Goal: Information Seeking & Learning: Learn about a topic

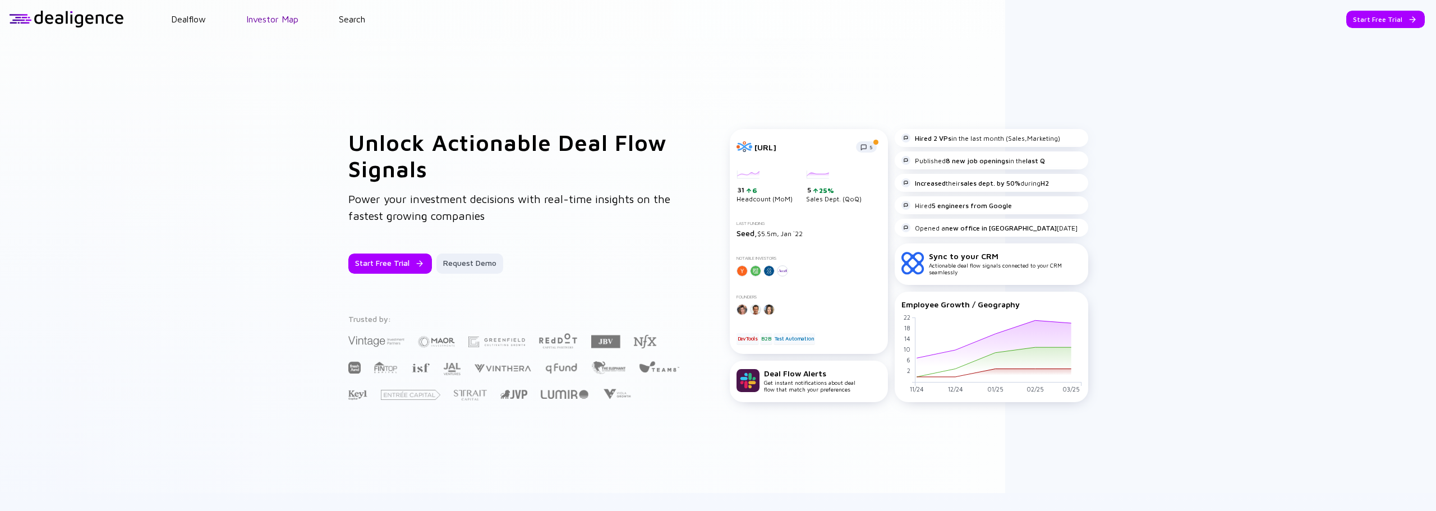
click at [269, 16] on link "Investor Map" at bounding box center [272, 19] width 52 height 10
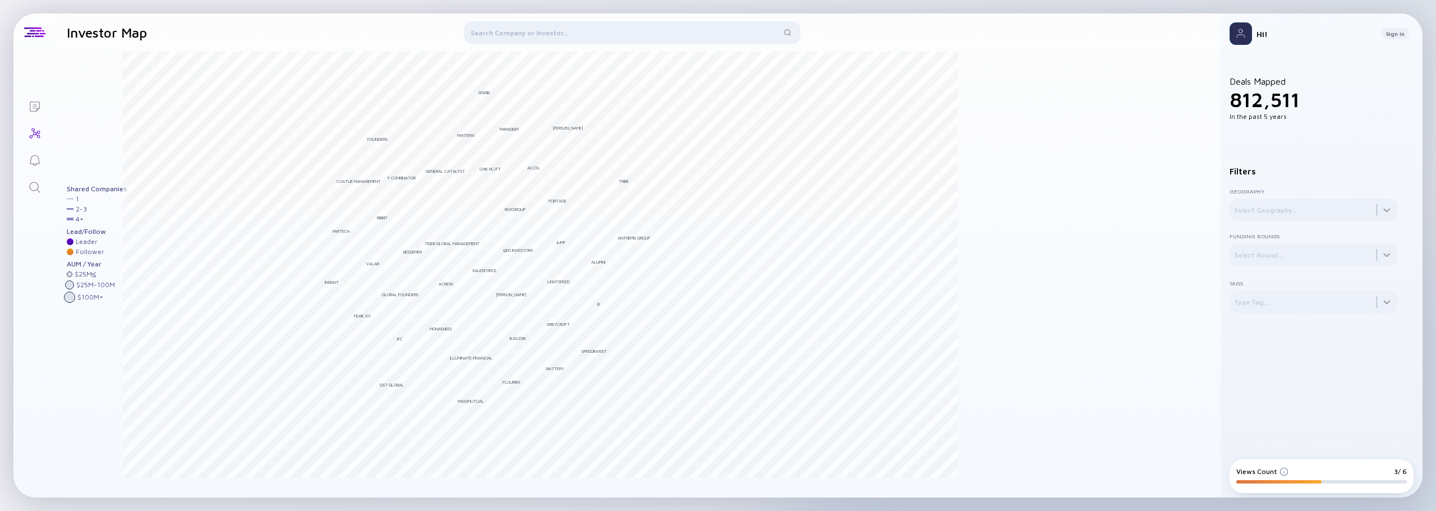
click at [1246, 38] on img at bounding box center [1241, 33] width 22 height 22
click at [1396, 33] on div "Sign In" at bounding box center [1395, 33] width 27 height 11
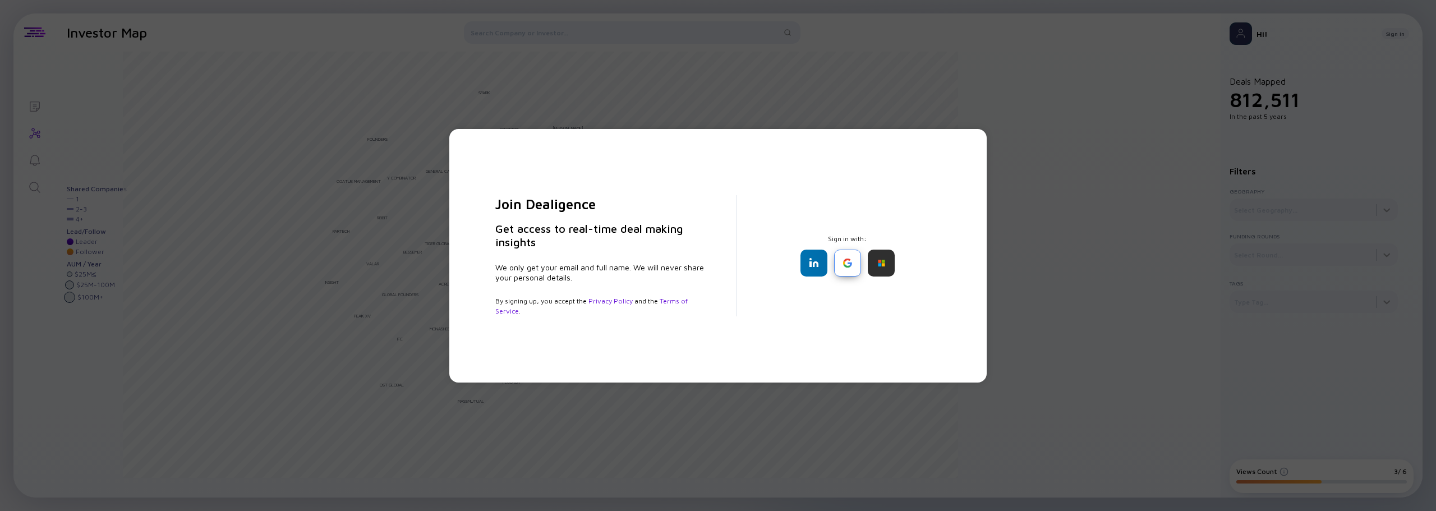
click at [844, 260] on div at bounding box center [847, 263] width 27 height 27
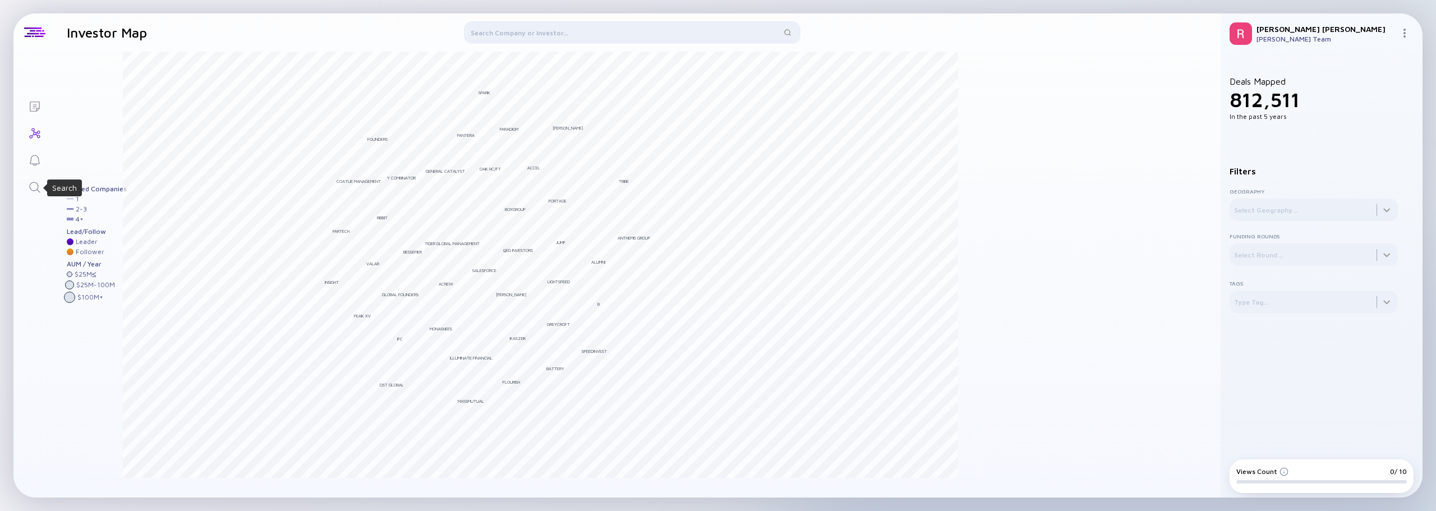
click at [34, 184] on icon "Search" at bounding box center [34, 187] width 13 height 13
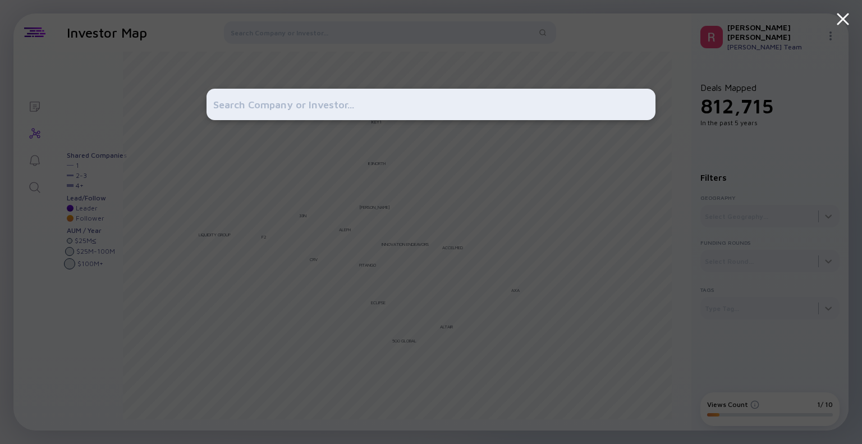
click at [222, 105] on input "text" at bounding box center [430, 104] width 435 height 20
paste input "AeroSol Aeronautical Solutions Ltd"
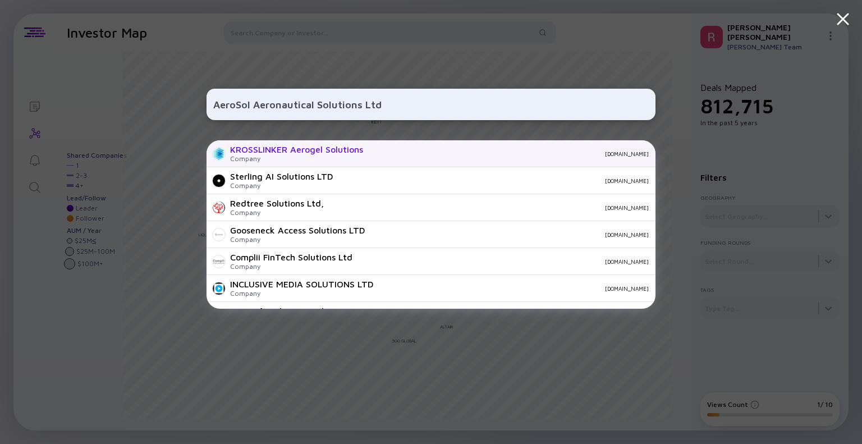
type input "AeroSol Aeronautical Solutions Ltd"
click at [325, 148] on div "KROSSLINKER Aerogel Solutions" at bounding box center [296, 149] width 133 height 10
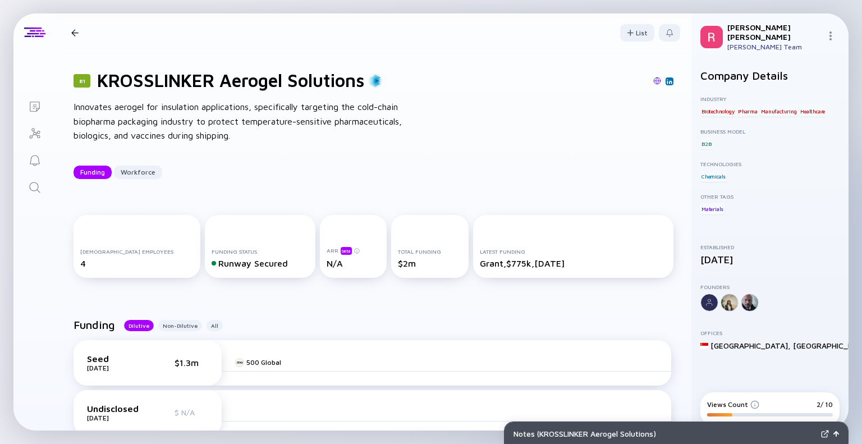
click at [71, 29] on div at bounding box center [74, 32] width 7 height 7
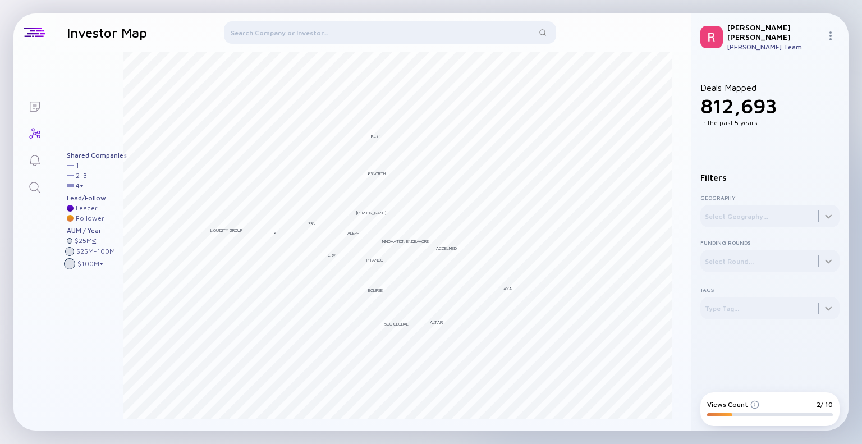
click at [265, 30] on div at bounding box center [390, 34] width 332 height 27
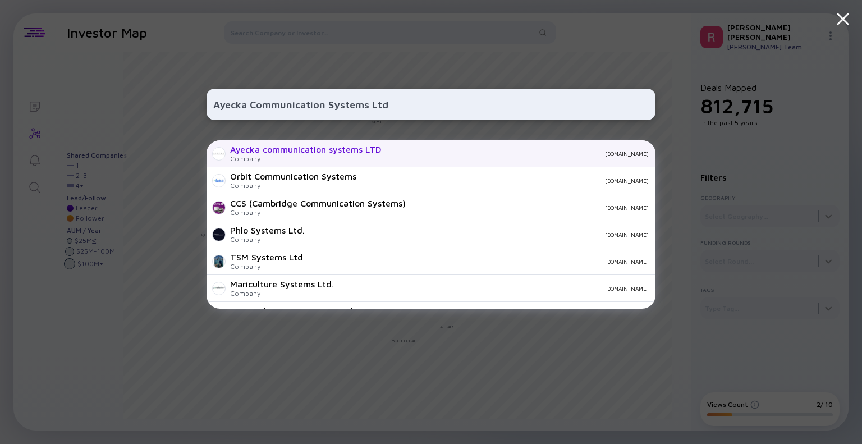
type input "Ayecka Communication Systems Ltd"
click at [287, 149] on div "Ayecka communication systems LTD" at bounding box center [305, 149] width 151 height 10
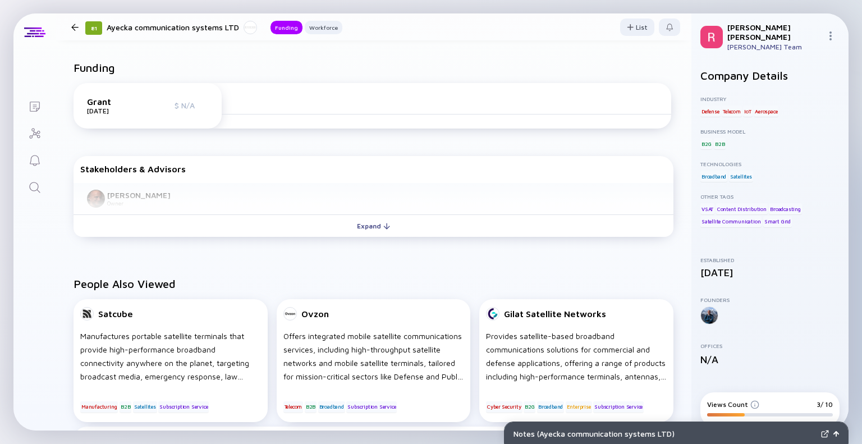
scroll to position [337, 0]
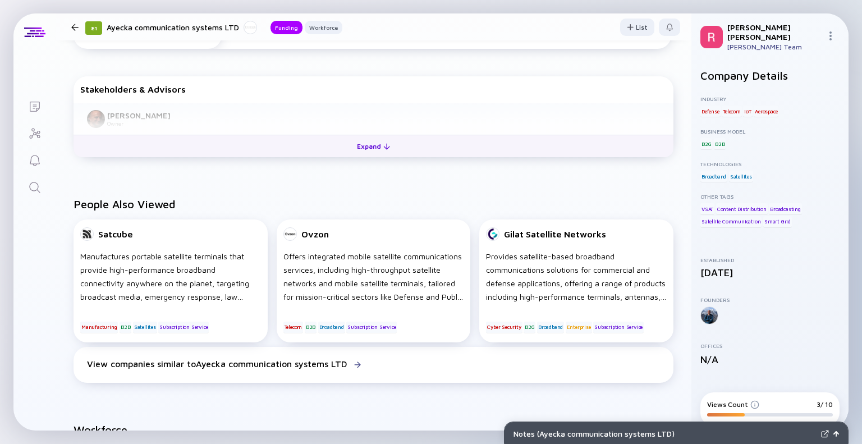
click at [371, 148] on div "Expand" at bounding box center [373, 145] width 47 height 17
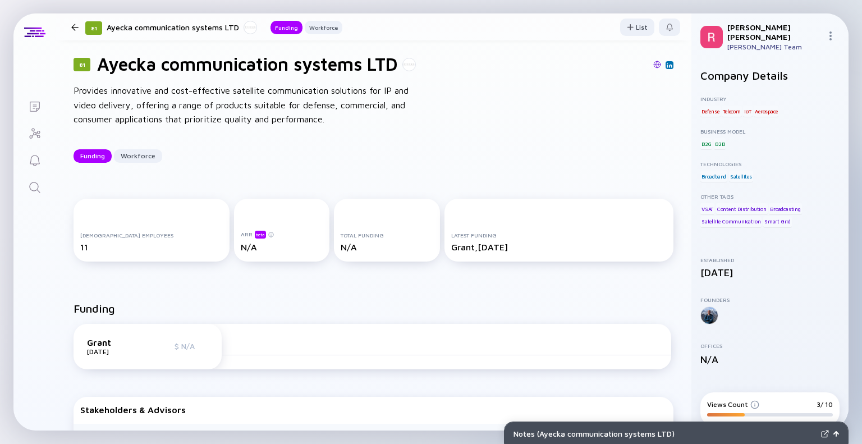
scroll to position [0, 0]
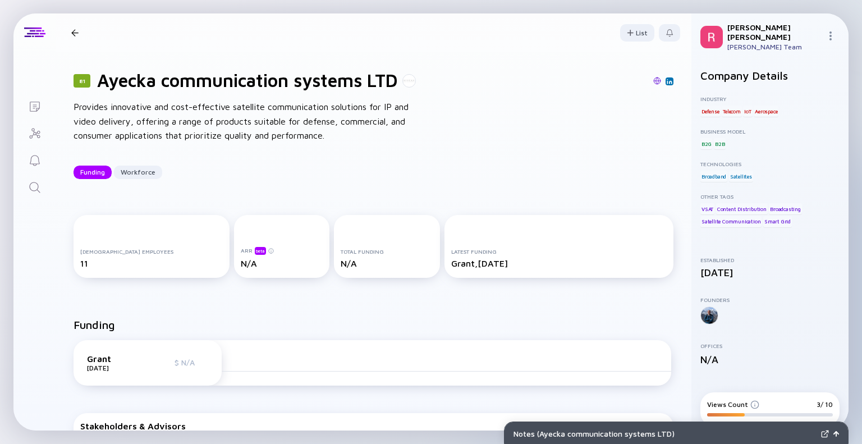
click at [76, 31] on div at bounding box center [74, 32] width 7 height 7
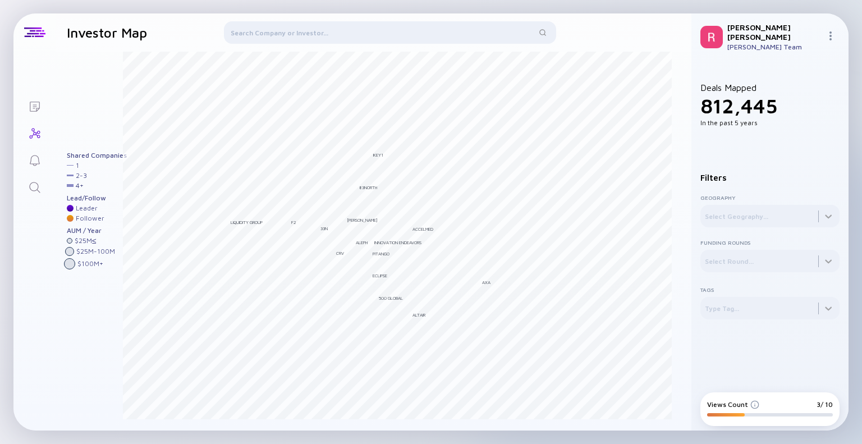
click at [254, 33] on div at bounding box center [390, 34] width 332 height 27
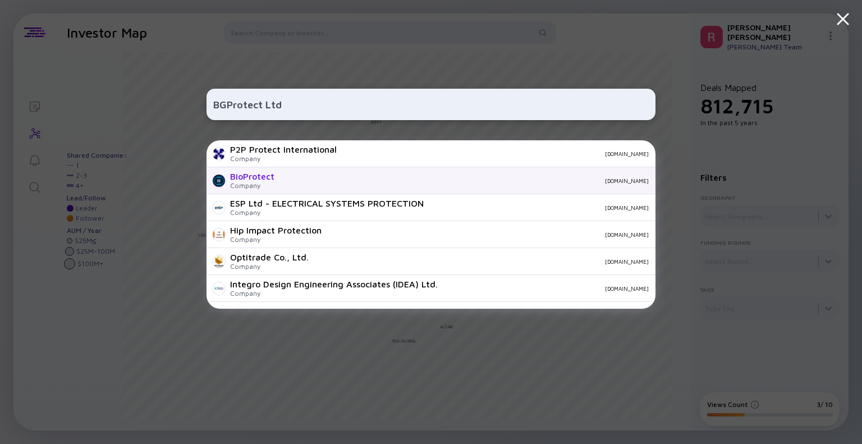
type input "BGProtect Ltd"
click at [254, 175] on div "BioProtect" at bounding box center [252, 176] width 44 height 10
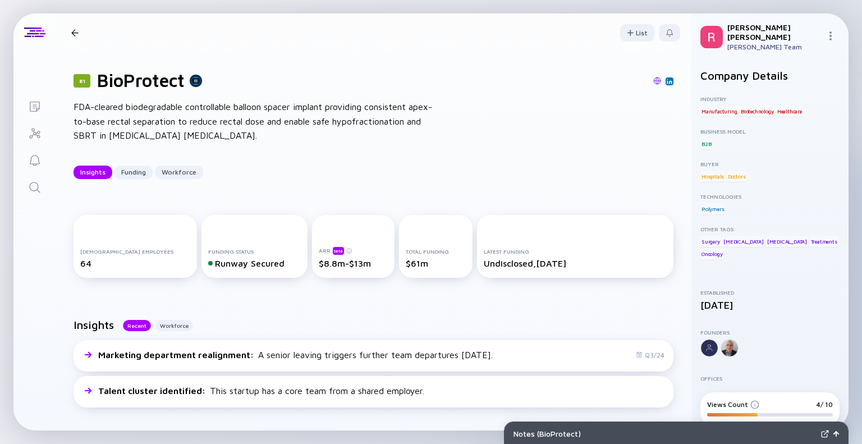
click at [74, 31] on div at bounding box center [74, 32] width 7 height 7
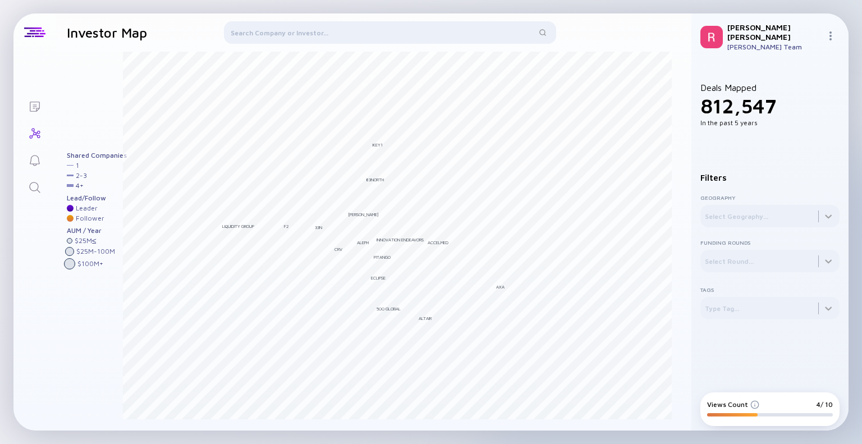
click at [247, 33] on div at bounding box center [390, 34] width 332 height 27
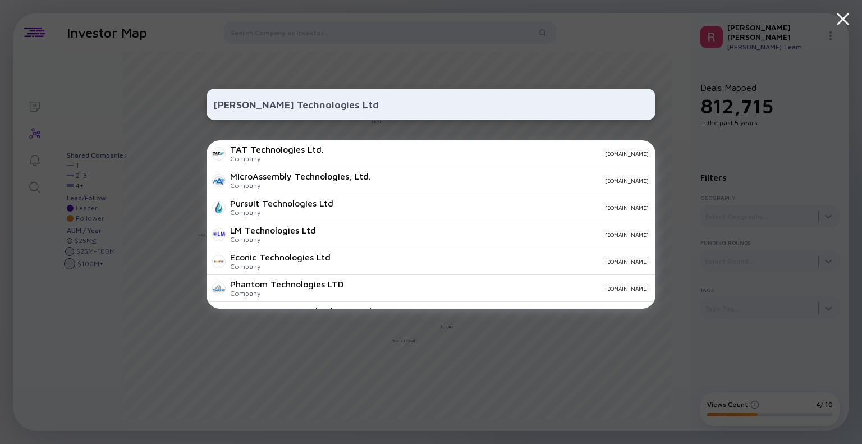
type input "[PERSON_NAME] Technologies Ltd"
click at [350, 105] on input "[PERSON_NAME] Technologies Ltd" at bounding box center [430, 104] width 435 height 20
drag, startPoint x: 348, startPoint y: 105, endPoint x: 126, endPoint y: 125, distance: 223.1
click at [126, 125] on div "[PERSON_NAME] Technologies Ltd TAT Technologies Ltd. Company [DOMAIN_NAME] Micr…" at bounding box center [431, 222] width 862 height 444
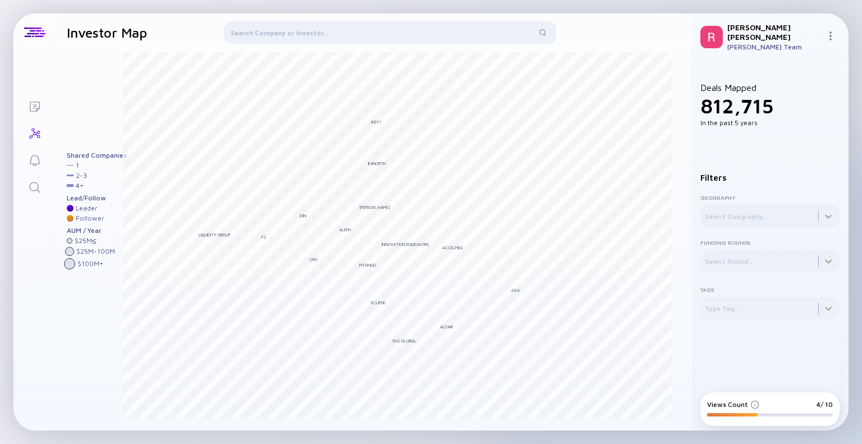
click at [286, 31] on div at bounding box center [390, 34] width 332 height 27
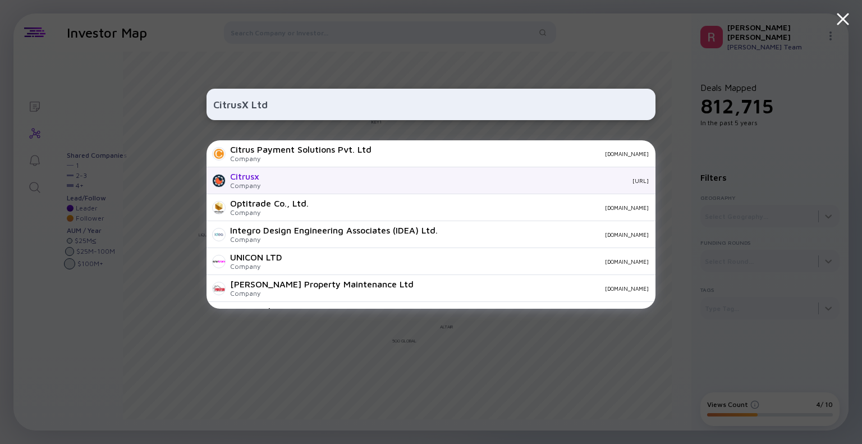
type input "CitrusX Ltd"
click at [241, 178] on div "Citrusx" at bounding box center [245, 176] width 30 height 10
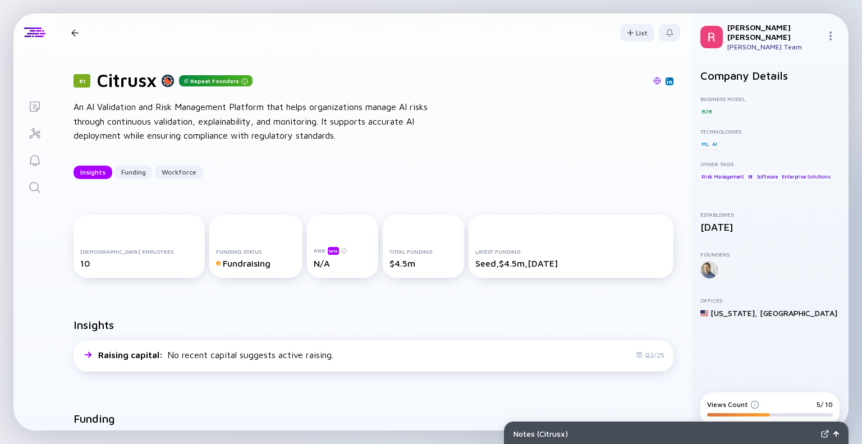
click at [75, 31] on div at bounding box center [74, 32] width 7 height 7
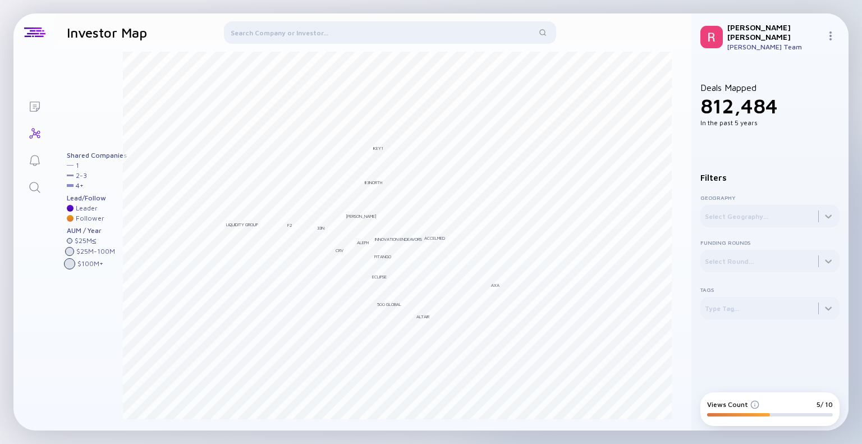
click at [252, 33] on div at bounding box center [390, 34] width 332 height 27
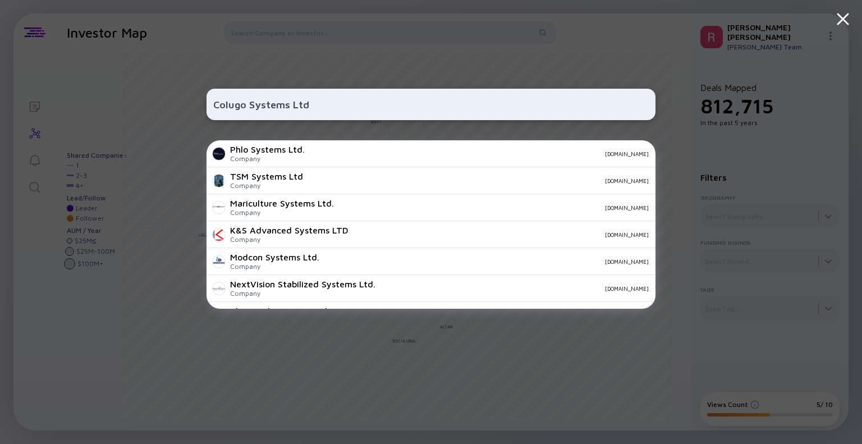
type input "Colugo Systems Ltd"
click at [318, 105] on input "Colugo Systems Ltd" at bounding box center [430, 104] width 435 height 20
drag, startPoint x: 311, startPoint y: 107, endPoint x: 168, endPoint y: 106, distance: 143.6
click at [168, 106] on div "Colugo Systems Ltd Phlo Systems Ltd. Company [DOMAIN_NAME] TSM Systems Ltd Comp…" at bounding box center [431, 222] width 862 height 444
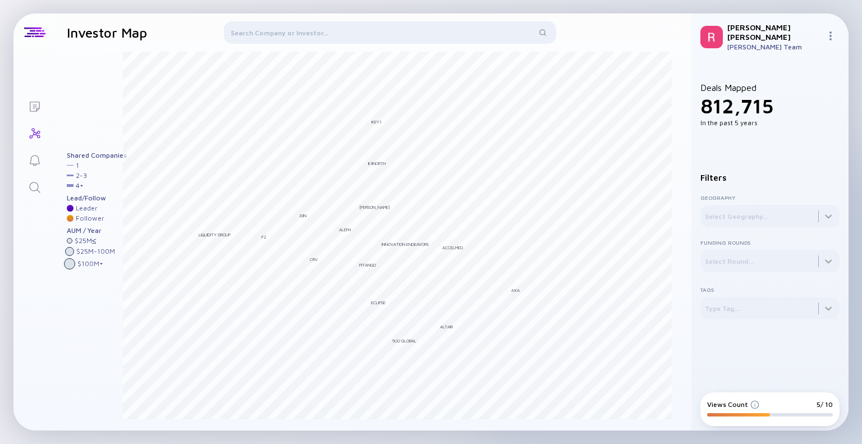
click at [287, 32] on div at bounding box center [390, 34] width 332 height 27
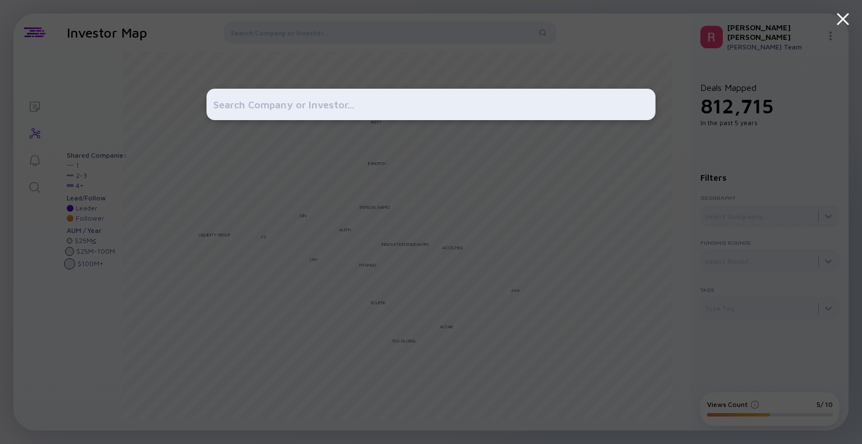
click at [258, 97] on input "text" at bounding box center [430, 104] width 435 height 20
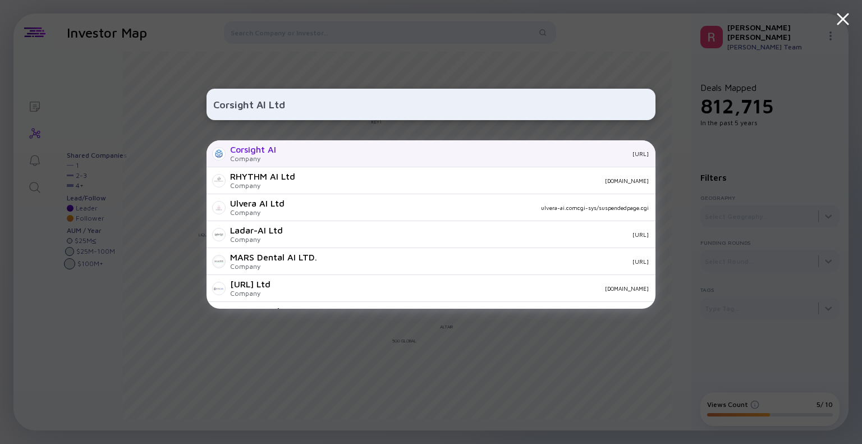
type input "Corsight AI Ltd"
click at [257, 150] on div "Corsight AI" at bounding box center [253, 149] width 46 height 10
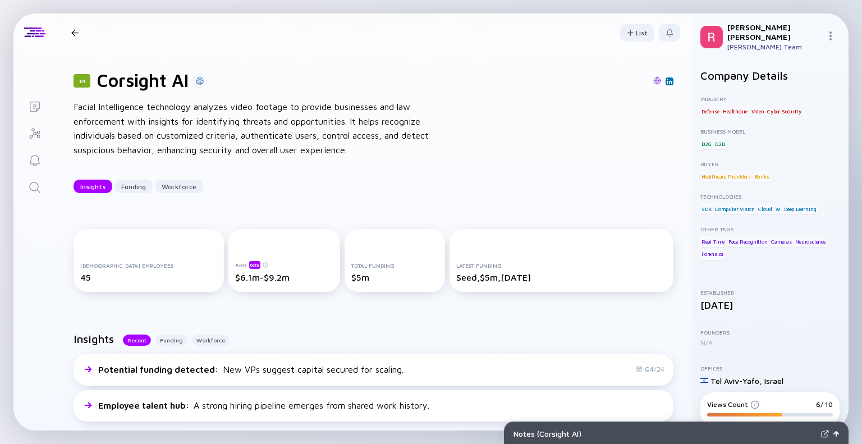
click at [76, 31] on div at bounding box center [74, 32] width 7 height 7
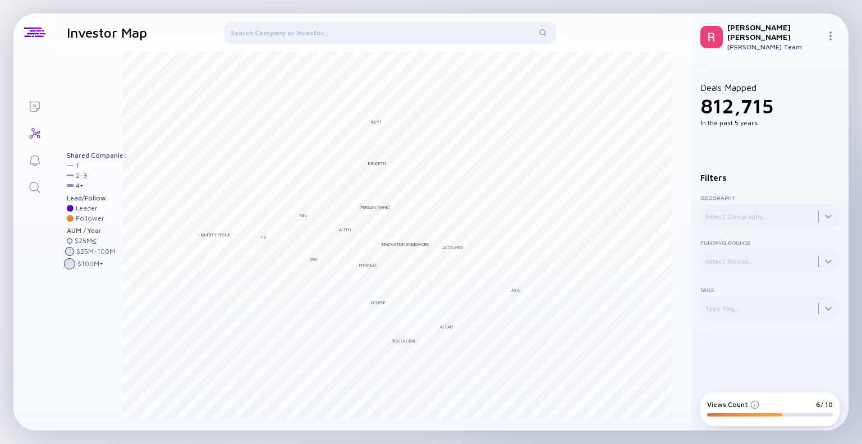
click at [251, 25] on div at bounding box center [390, 34] width 332 height 27
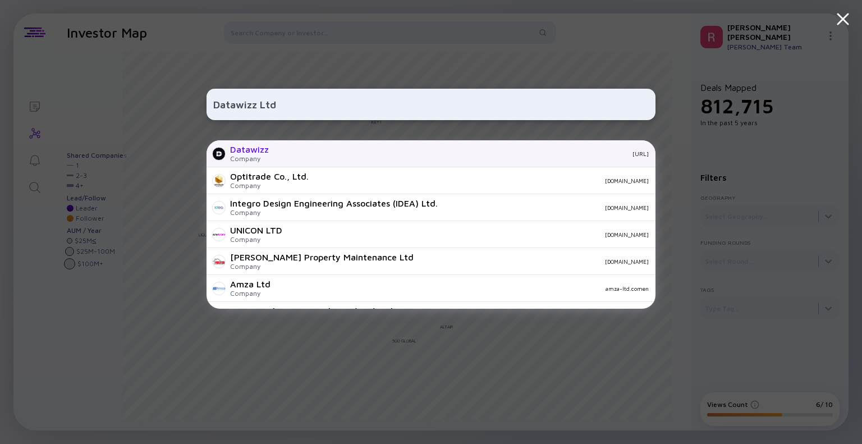
type input "Datawizz Ltd"
click at [260, 151] on div "Datawizz" at bounding box center [249, 149] width 39 height 10
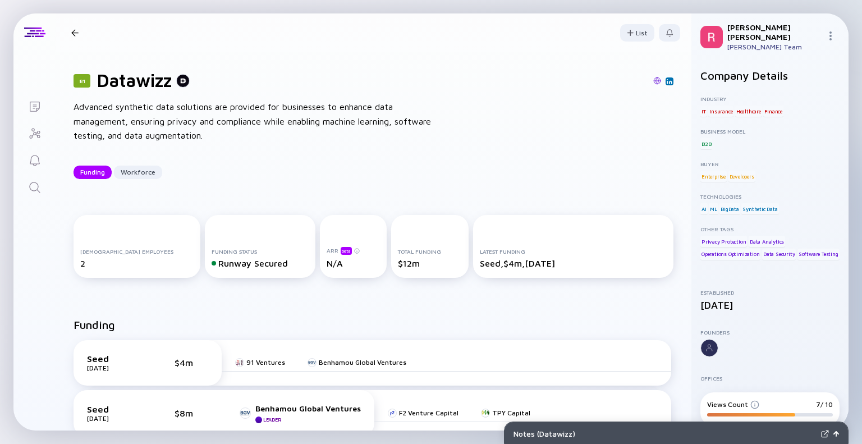
click at [72, 31] on div at bounding box center [74, 32] width 7 height 7
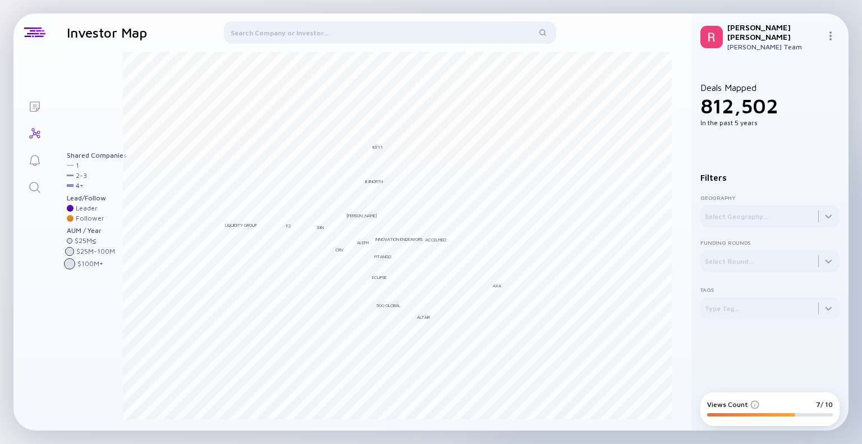
click at [276, 34] on div at bounding box center [390, 34] width 332 height 27
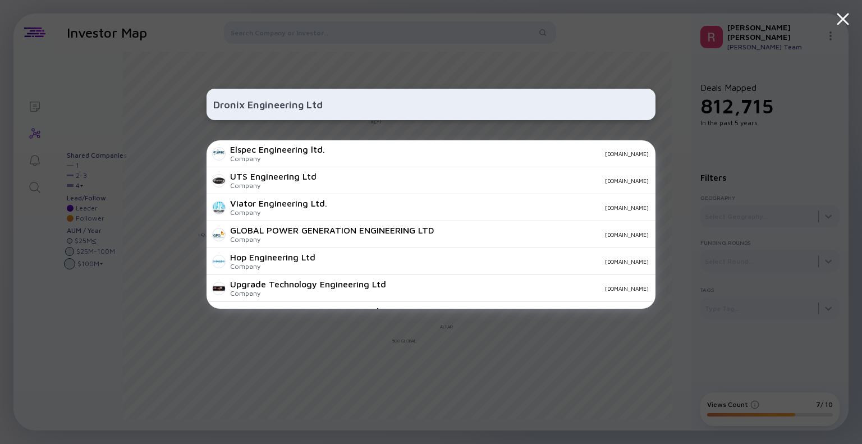
click at [339, 104] on input "Dronix Engineering Ltd" at bounding box center [430, 104] width 435 height 20
type input "Dronix Engineering Ltd"
click at [841, 17] on icon at bounding box center [843, 19] width 10 height 10
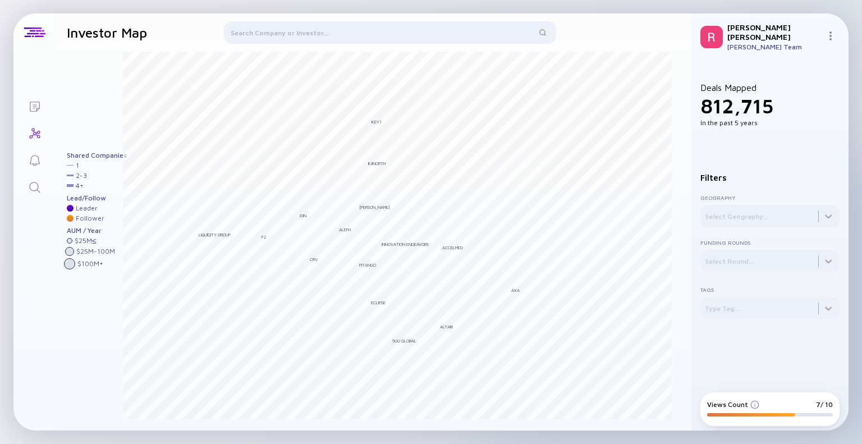
click at [287, 38] on div at bounding box center [390, 34] width 332 height 27
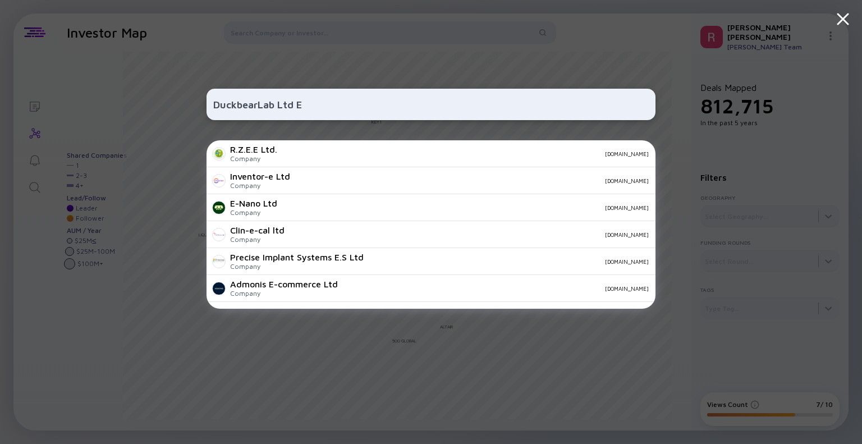
type input "DuckbearLab Ltd E"
click at [375, 53] on div "DuckbearLab Ltd E R.Z.E.E Ltd. Company [DOMAIN_NAME] Inventor-e Ltd Company [DO…" at bounding box center [430, 222] width 449 height 444
drag, startPoint x: 313, startPoint y: 103, endPoint x: 204, endPoint y: 109, distance: 109.6
click at [204, 109] on div "DuckbearLab Ltd E R.Z.E.E Ltd. Company [DOMAIN_NAME] Inventor-e Ltd Company [DO…" at bounding box center [431, 222] width 862 height 444
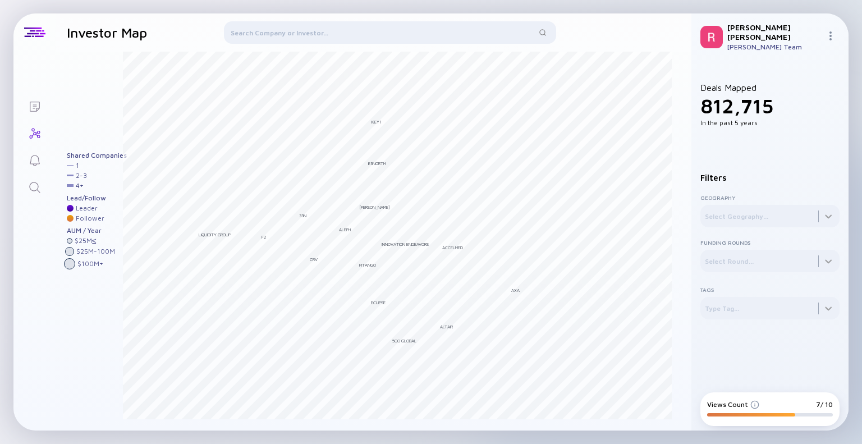
click at [321, 29] on div at bounding box center [390, 34] width 332 height 27
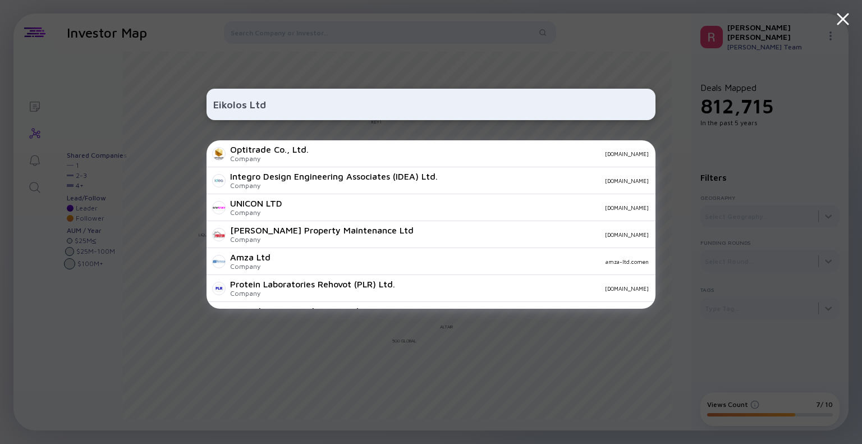
type input "Eikolos Ltd"
drag, startPoint x: 290, startPoint y: 106, endPoint x: 168, endPoint y: 89, distance: 122.4
click at [168, 89] on div "Eikolos Ltd Optitrade Co., Ltd. Company [DOMAIN_NAME] Integro Design Engineerin…" at bounding box center [431, 222] width 862 height 444
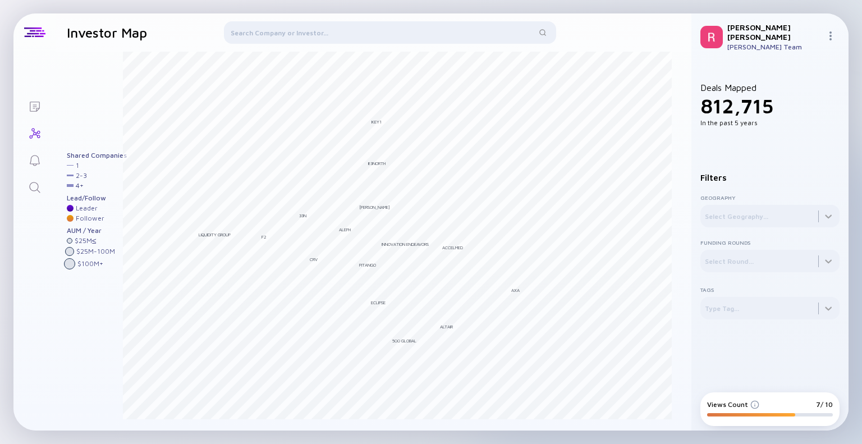
click at [265, 27] on div at bounding box center [390, 34] width 332 height 27
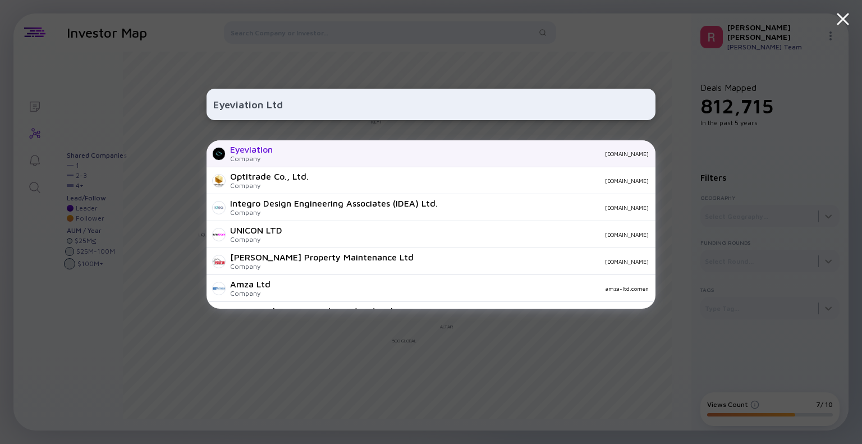
type input "Eyeviation Ltd"
click at [254, 151] on div "Eyeviation" at bounding box center [251, 149] width 43 height 10
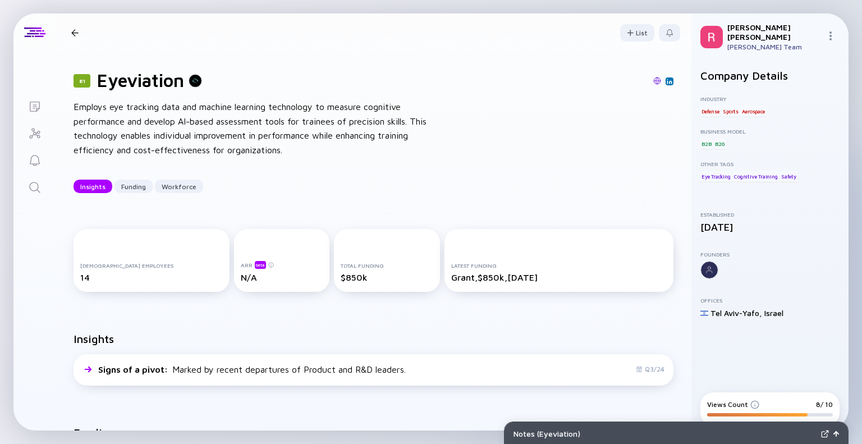
click at [75, 30] on div at bounding box center [74, 32] width 7 height 7
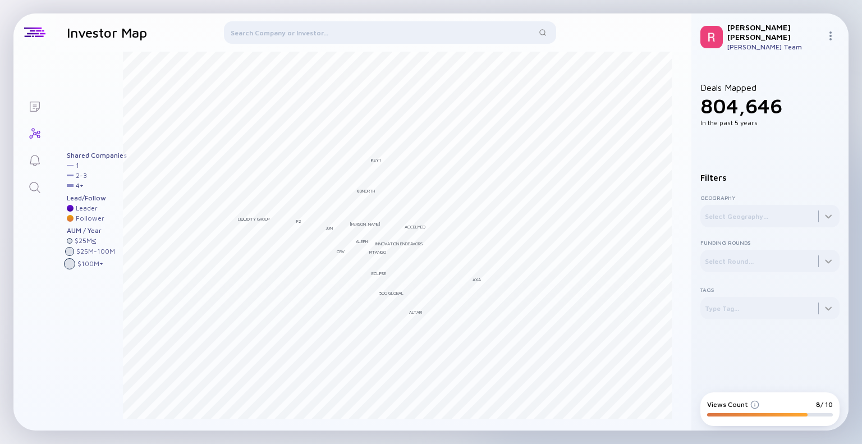
click at [247, 31] on div at bounding box center [390, 34] width 332 height 27
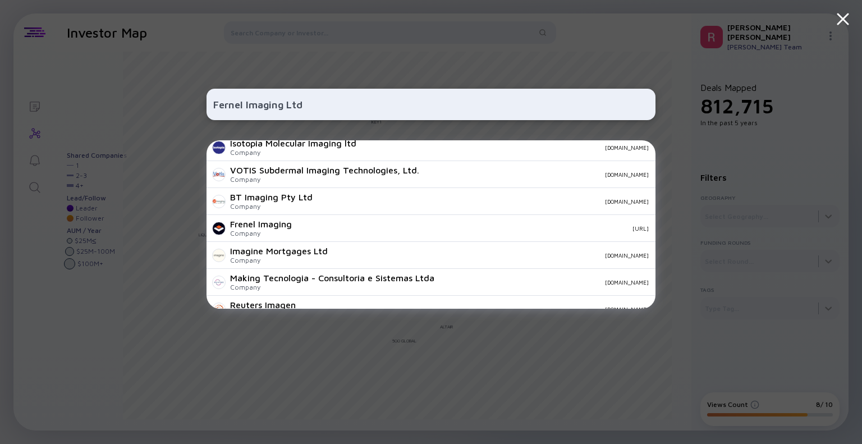
scroll to position [168, 0]
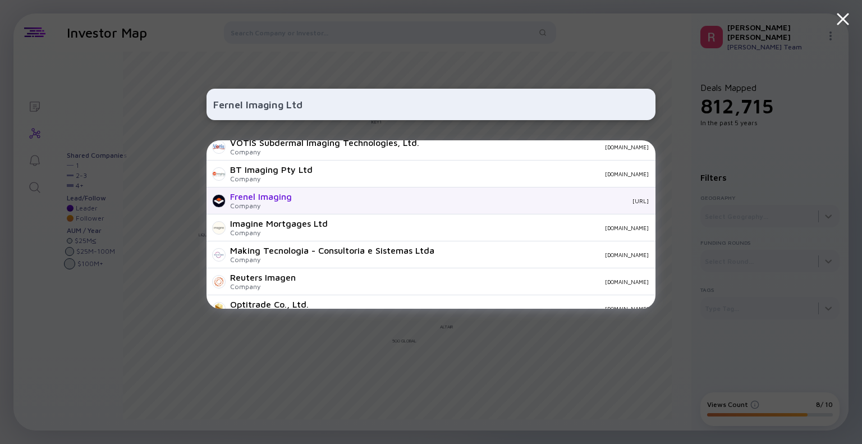
type input "Fernel Imaging Ltd"
click at [273, 196] on div "Frenel Imaging" at bounding box center [261, 196] width 62 height 10
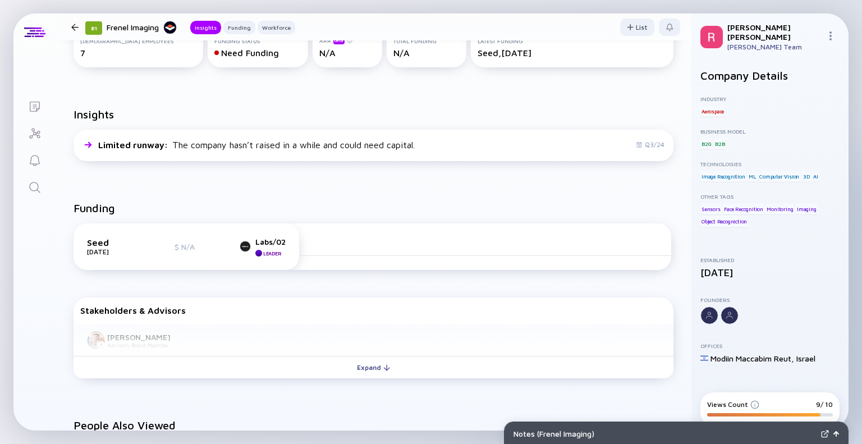
scroll to position [281, 0]
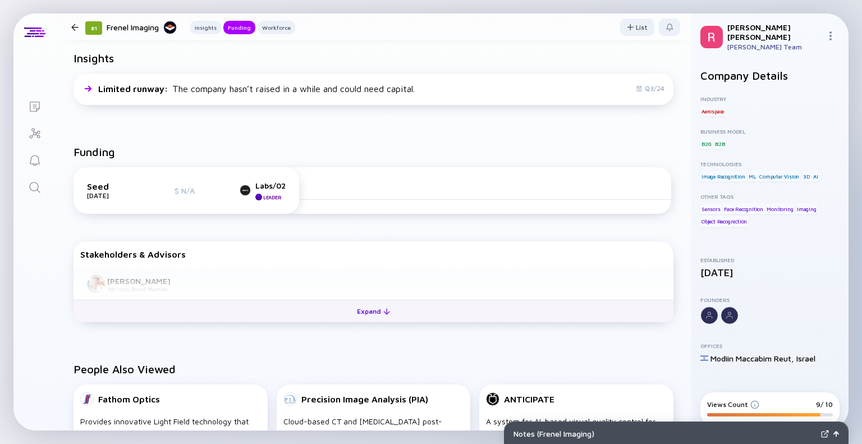
click at [368, 308] on div "Expand" at bounding box center [373, 310] width 47 height 17
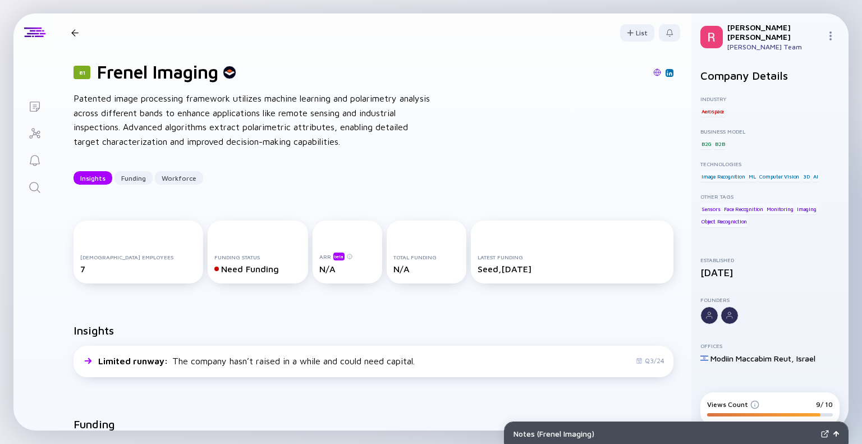
scroll to position [0, 0]
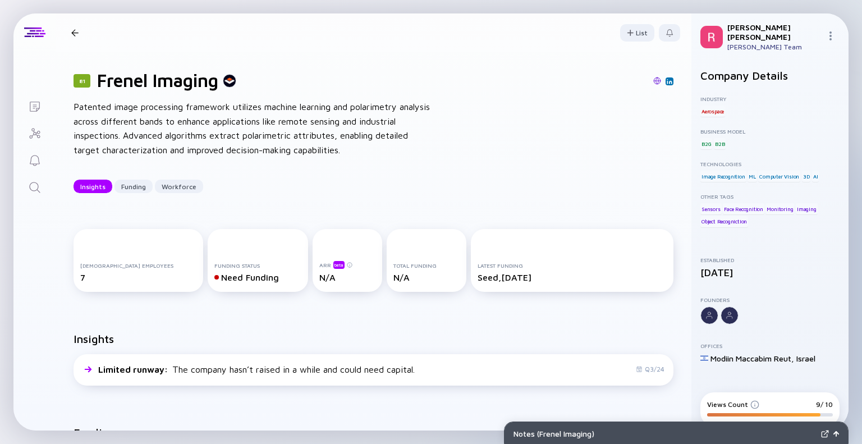
click at [76, 30] on div at bounding box center [74, 32] width 7 height 7
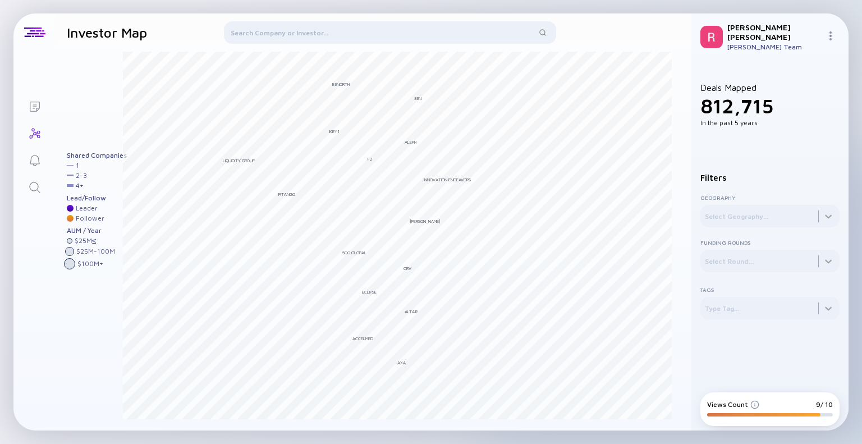
click at [310, 33] on div at bounding box center [390, 34] width 332 height 27
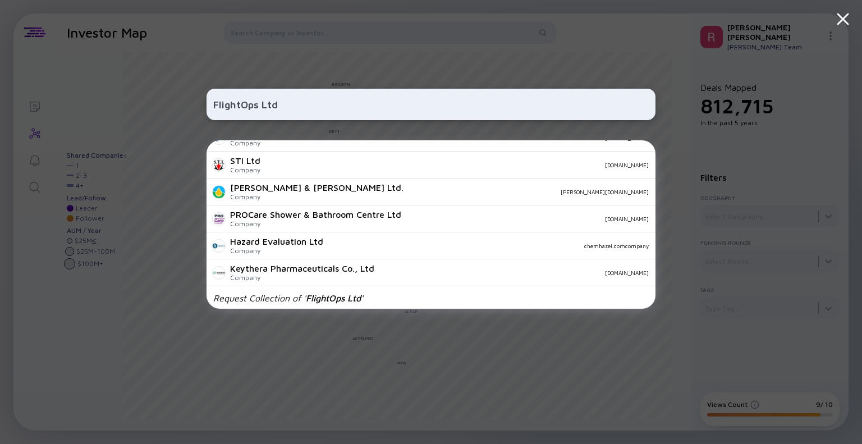
scroll to position [394, 0]
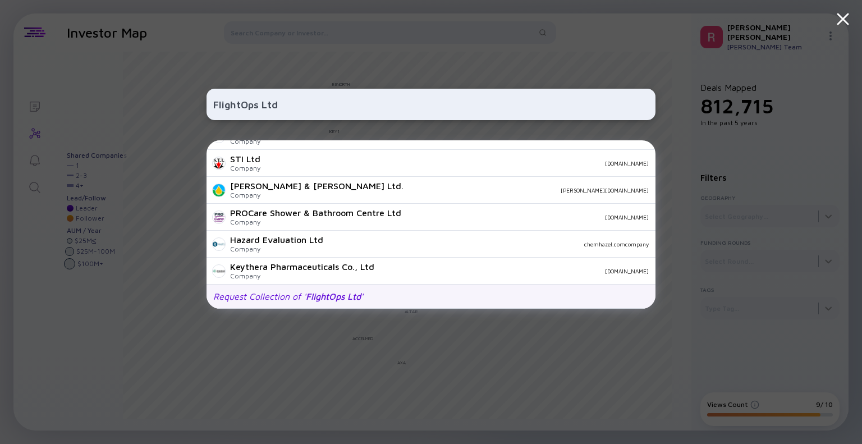
type input "FlightOps Ltd"
click at [328, 295] on span "FlightOps Ltd" at bounding box center [333, 296] width 55 height 10
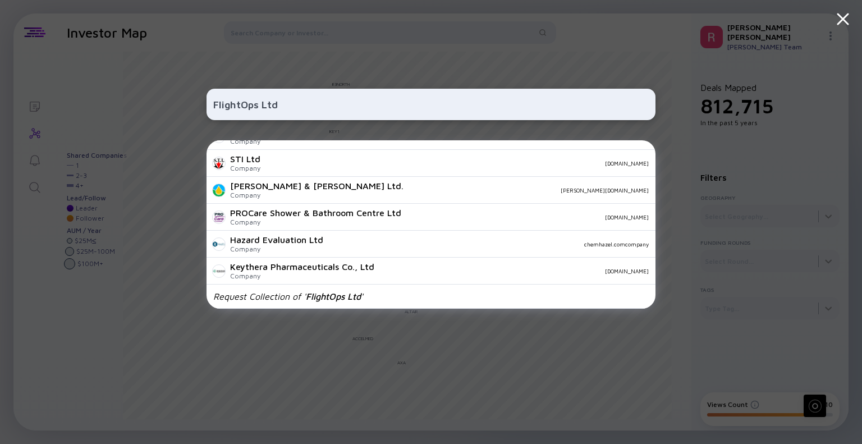
click at [781, 325] on div "FlightOps Ltd Optitrade Co., Ltd. Company [DOMAIN_NAME] Integro Design Engineer…" at bounding box center [431, 222] width 862 height 444
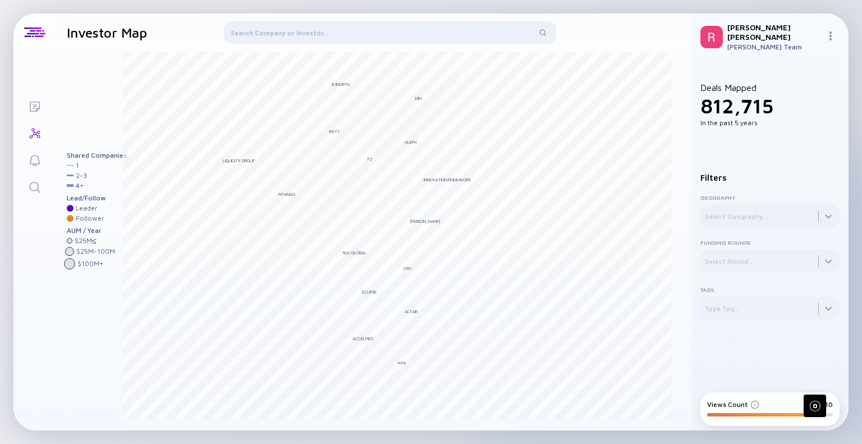
click at [259, 29] on div at bounding box center [390, 34] width 332 height 27
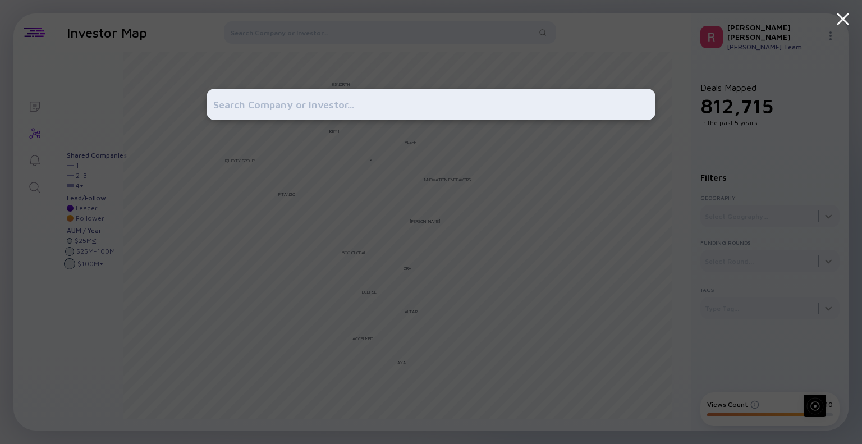
click at [241, 105] on input "text" at bounding box center [430, 104] width 435 height 20
paste input "FlyComm Networks Ltd"
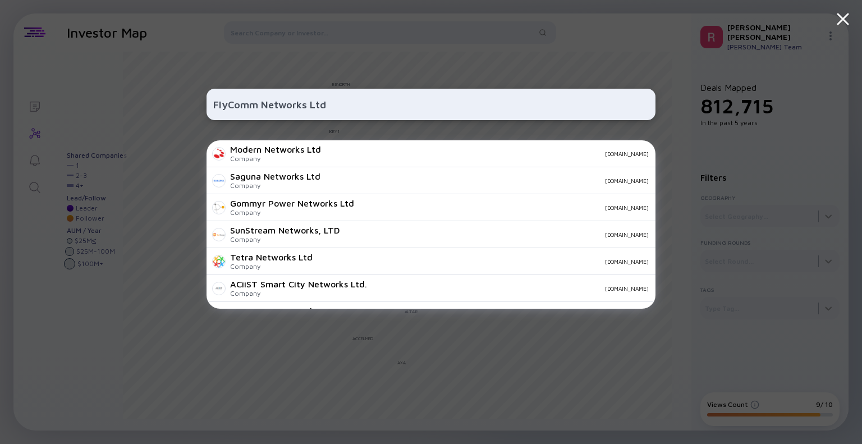
type input "FlyComm Networks Ltd"
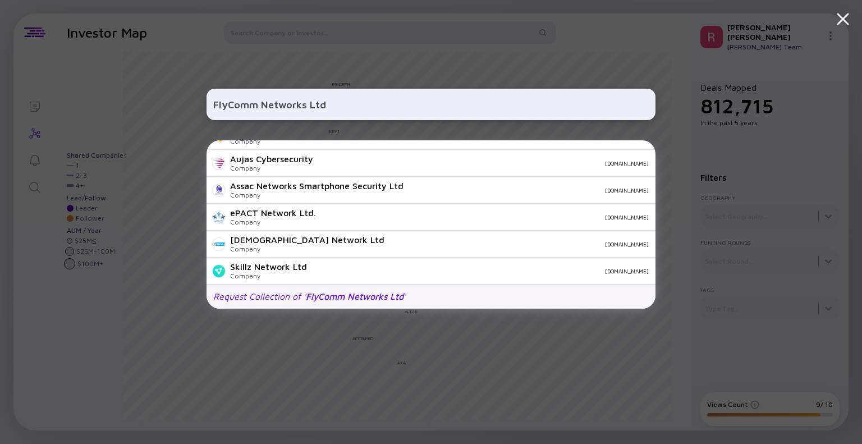
click at [281, 295] on div "Request Collection of ' FlyComm Networks Ltd '" at bounding box center [309, 296] width 192 height 10
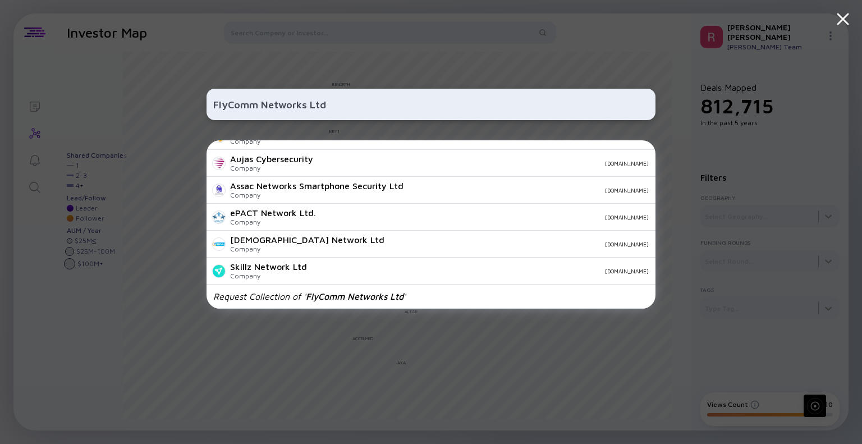
click at [339, 103] on input "FlyComm Networks Ltd" at bounding box center [430, 104] width 435 height 20
drag, startPoint x: 339, startPoint y: 104, endPoint x: 184, endPoint y: 113, distance: 155.7
click at [184, 113] on div "FlyComm Networks Ltd Modern Networks Ltd Company [DOMAIN_NAME] Saguna Networks …" at bounding box center [431, 222] width 862 height 444
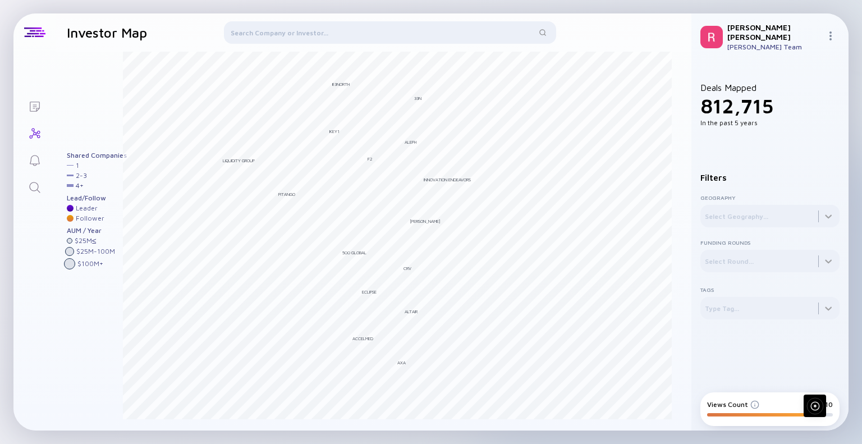
click at [264, 33] on div at bounding box center [390, 34] width 332 height 27
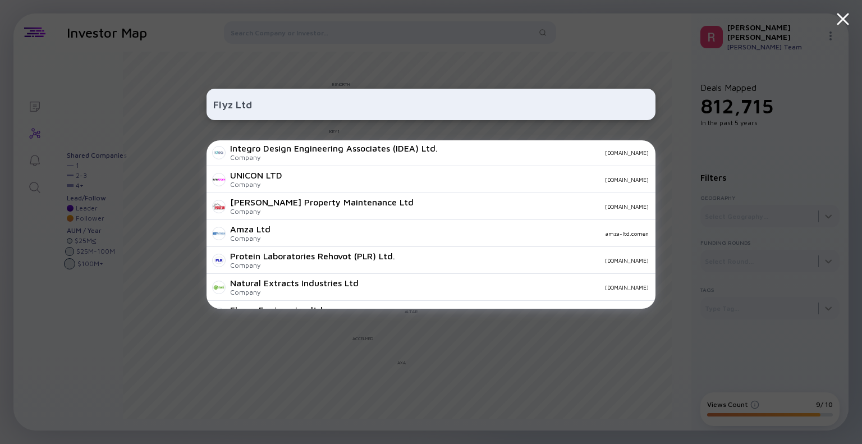
scroll to position [0, 0]
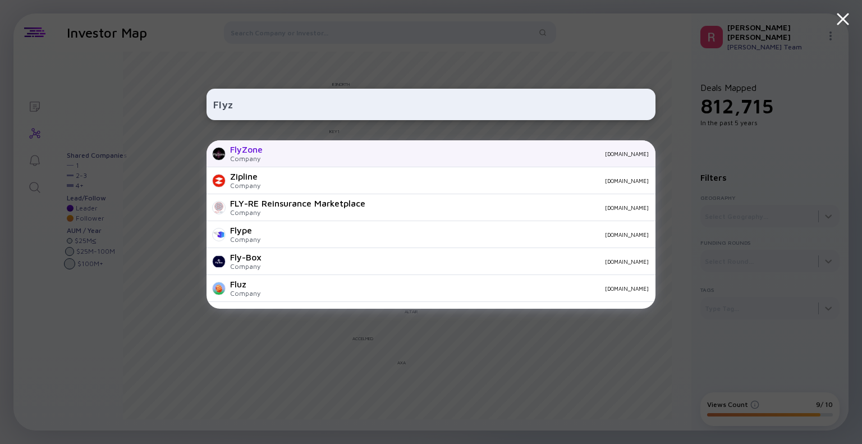
type input "Flyz"
click at [246, 149] on div "FlyZone" at bounding box center [246, 149] width 33 height 10
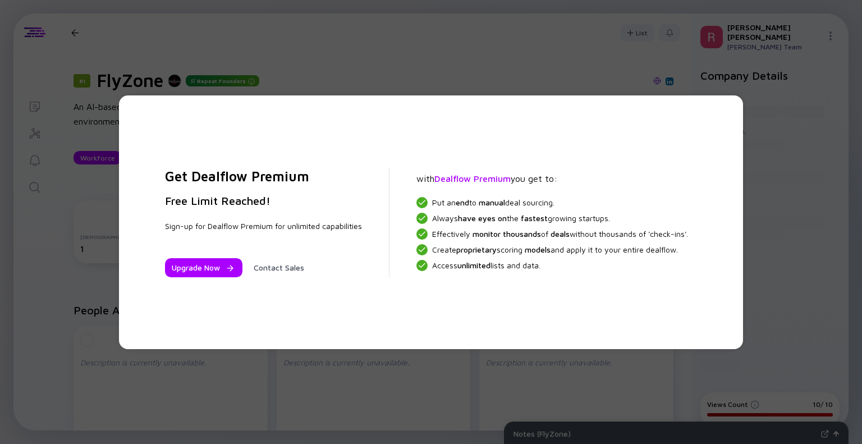
click at [481, 67] on div "Get Dealflow Premium Free Limit Reached! Sign-up for Dealflow Premium for unlim…" at bounding box center [431, 222] width 862 height 444
click at [309, 65] on div "Get Dealflow Premium Free Limit Reached! Sign-up for Dealflow Premium for unlim…" at bounding box center [431, 222] width 862 height 444
click at [381, 56] on div "Get Dealflow Premium Free Limit Reached! Sign-up for Dealflow Premium for unlim…" at bounding box center [431, 222] width 862 height 444
click at [242, 55] on div "Get Dealflow Premium Free Limit Reached! Sign-up for Dealflow Premium for unlim…" at bounding box center [431, 222] width 862 height 444
